Goal: Task Accomplishment & Management: Manage account settings

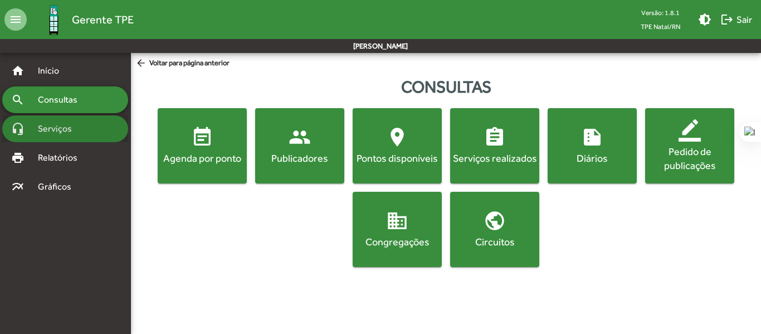
click at [45, 123] on span "Serviços" at bounding box center [59, 128] width 56 height 13
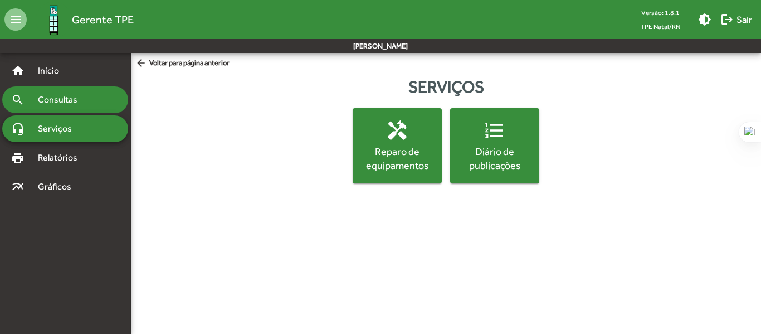
click at [58, 104] on span "Consultas" at bounding box center [61, 99] width 61 height 13
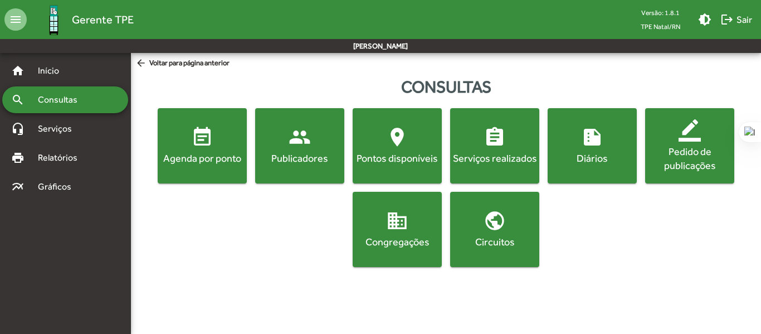
click at [138, 60] on mat-icon "arrow_back" at bounding box center [142, 63] width 14 height 12
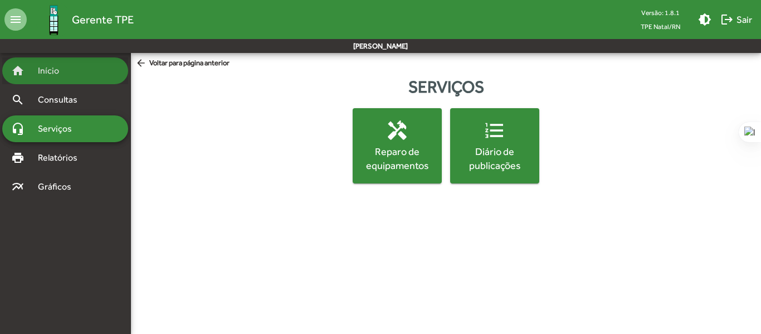
click at [94, 74] on div "home Início" at bounding box center [65, 70] width 126 height 27
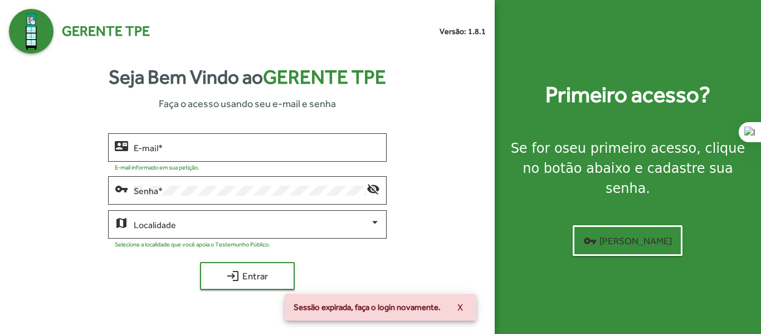
type input "**********"
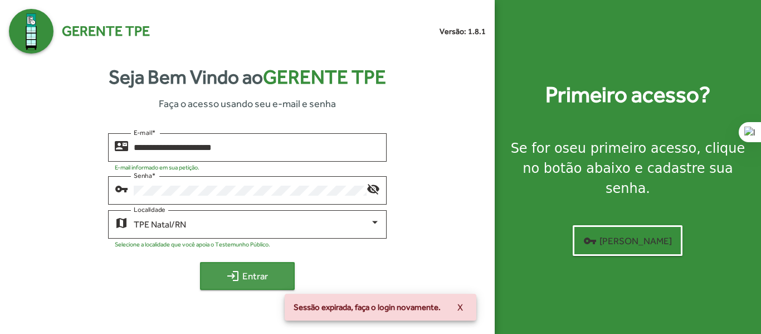
click at [260, 275] on span "login Entrar" at bounding box center [247, 276] width 75 height 20
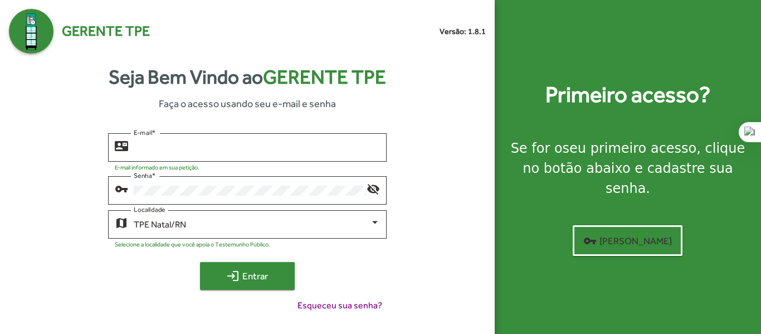
type input "**********"
click at [266, 269] on span "login Entrar" at bounding box center [247, 276] width 75 height 20
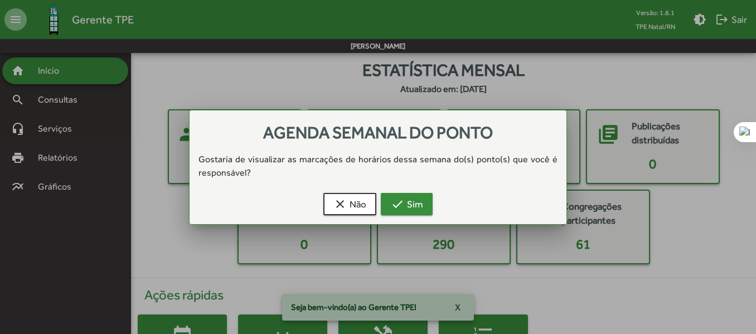
click at [405, 201] on span "check Sim" at bounding box center [407, 204] width 32 height 20
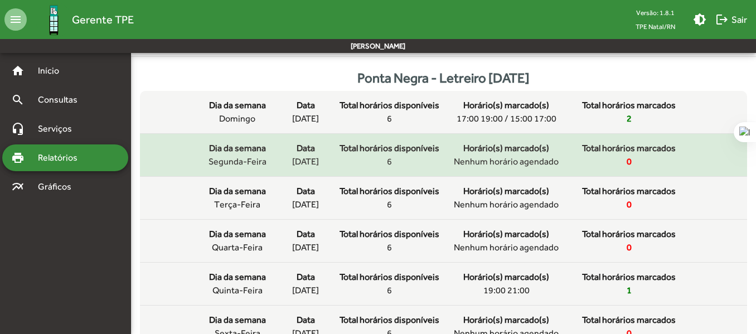
scroll to position [56, 0]
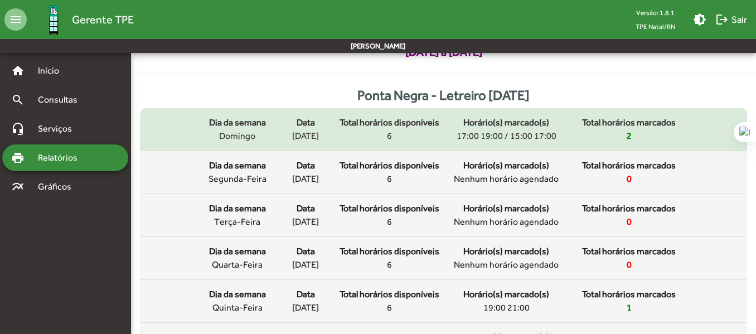
click at [593, 125] on span "Total horários marcados" at bounding box center [629, 122] width 94 height 13
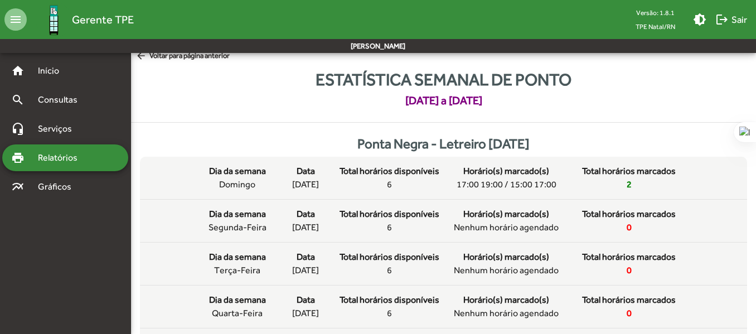
scroll to position [0, 0]
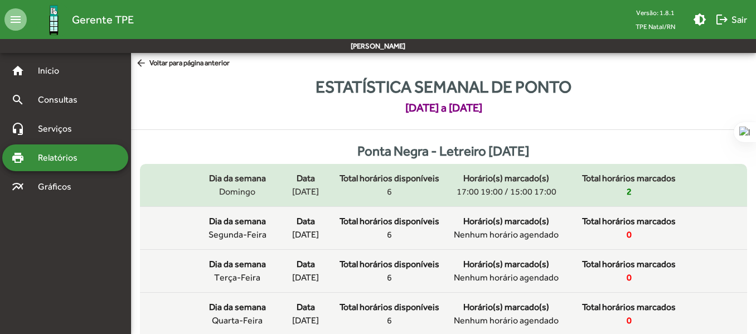
click at [609, 178] on span "Total horários marcados" at bounding box center [629, 178] width 94 height 13
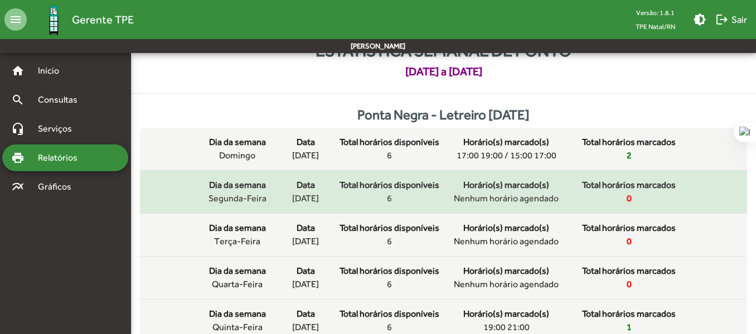
scroll to position [56, 0]
